Goal: Communication & Community: Answer question/provide support

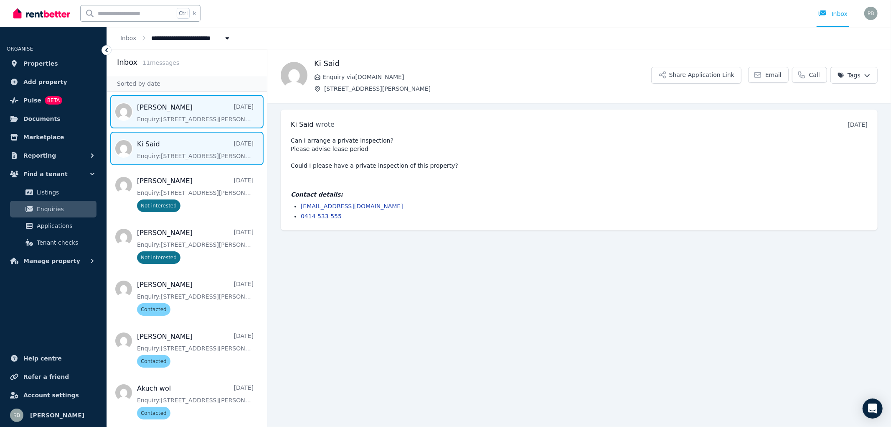
click at [166, 111] on span "Message list" at bounding box center [187, 111] width 160 height 33
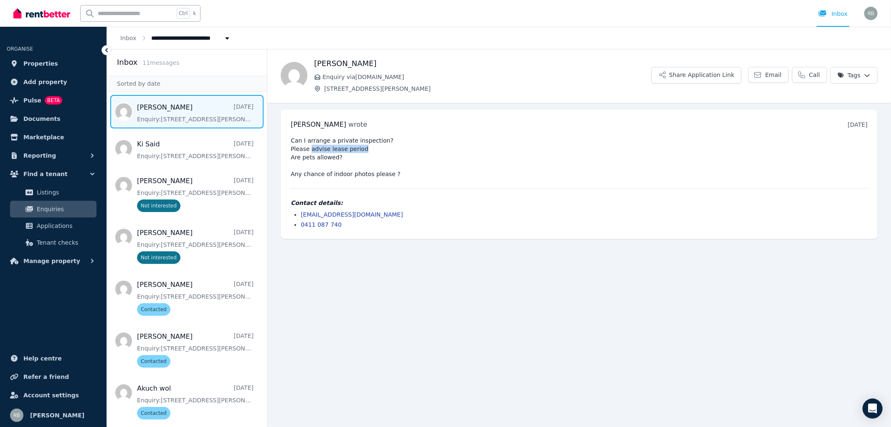
drag, startPoint x: 310, startPoint y: 149, endPoint x: 361, endPoint y: 148, distance: 51.0
click at [361, 148] on pre "Can I arrange a private inspection? Please advise lease period Are pets allowed…" at bounding box center [579, 157] width 577 height 42
click at [335, 160] on pre "Can I arrange a private inspection? Please advise lease period Are pets allowed…" at bounding box center [579, 157] width 577 height 42
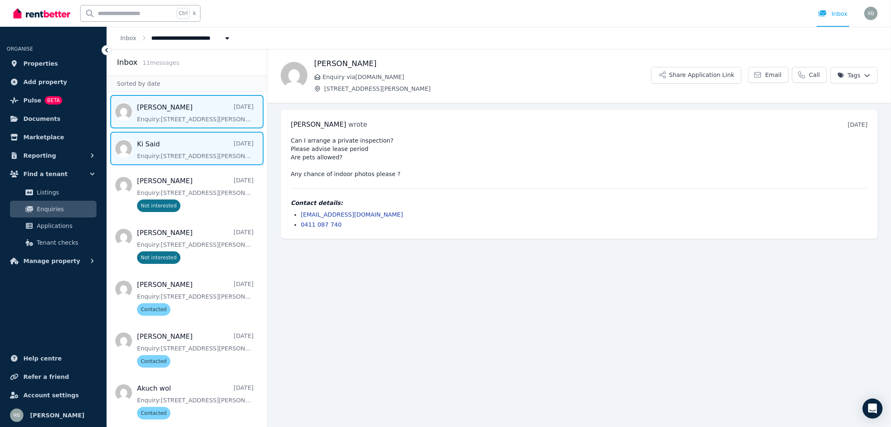
click at [188, 150] on span "Message list" at bounding box center [187, 148] width 160 height 33
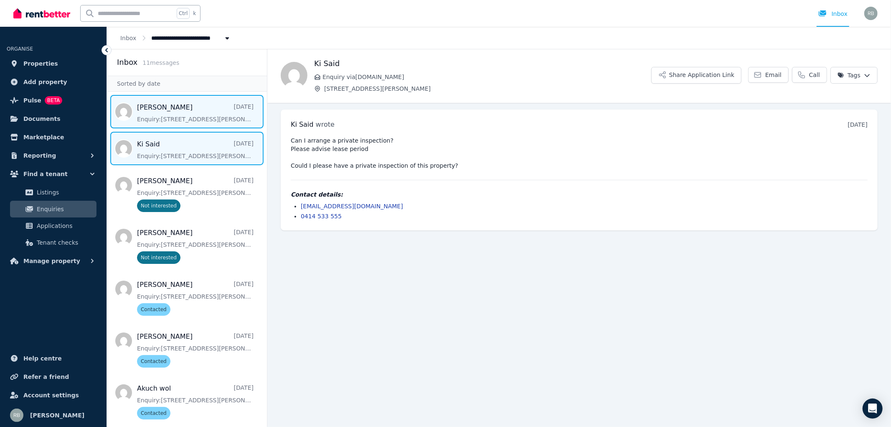
click at [176, 109] on span "Message list" at bounding box center [187, 111] width 160 height 33
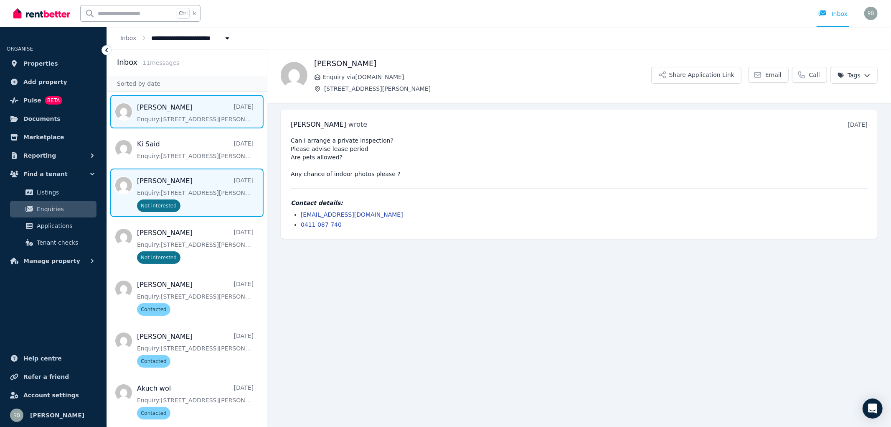
click at [197, 194] on span "Message list" at bounding box center [187, 192] width 160 height 48
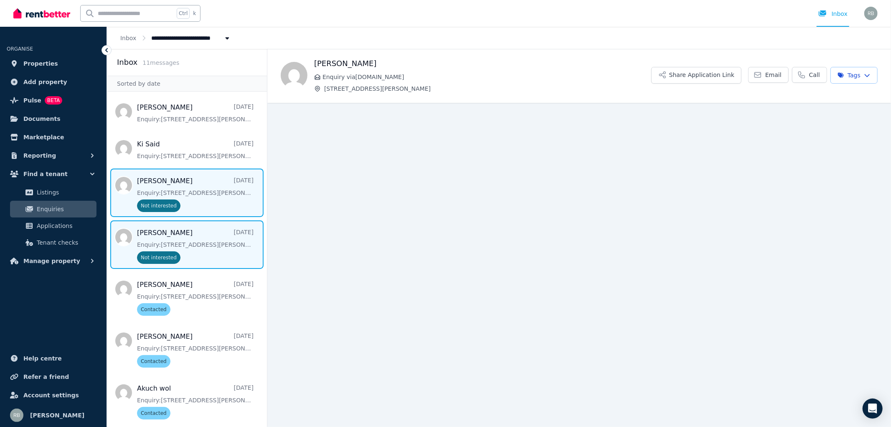
click at [198, 241] on span "Message list" at bounding box center [187, 244] width 160 height 48
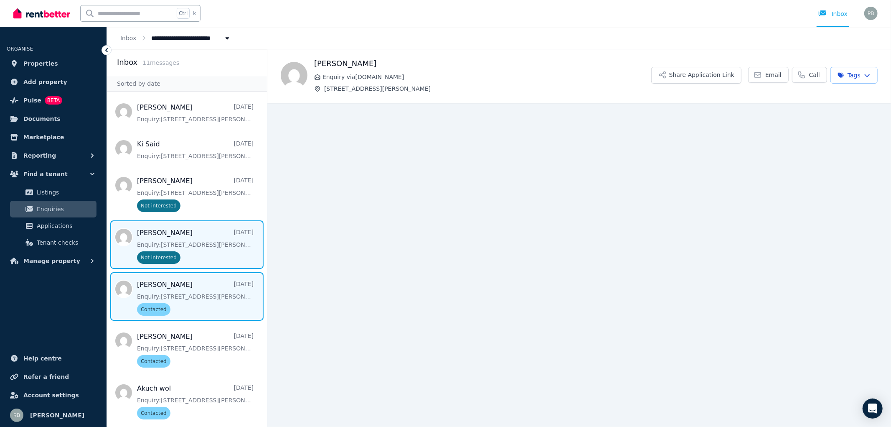
click at [195, 293] on span "Message list" at bounding box center [187, 296] width 160 height 48
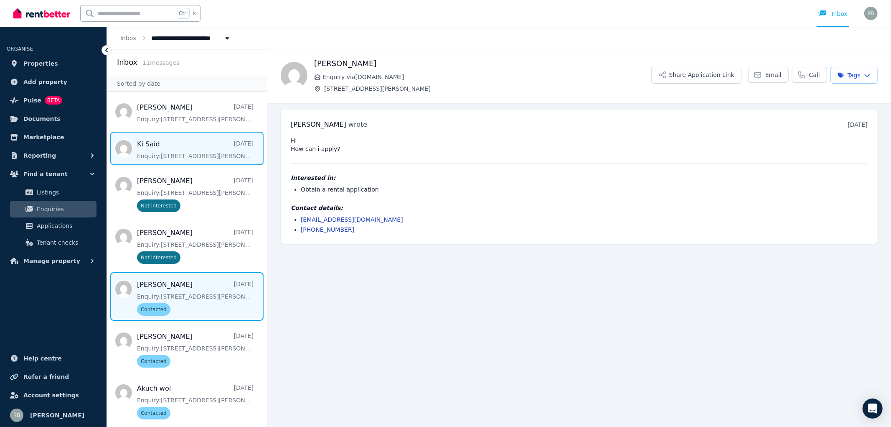
click at [174, 145] on span "Message list" at bounding box center [187, 148] width 160 height 33
